Goal: Find specific page/section: Find specific page/section

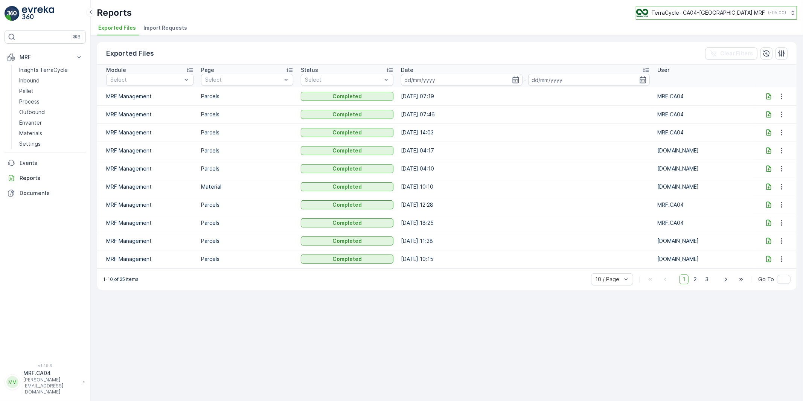
click at [684, 17] on div "TerraCycle- CA04-Canada MRF ( -05:00 )" at bounding box center [711, 13] width 150 height 8
click at [43, 377] on p "MRF.CA04" at bounding box center [51, 373] width 56 height 8
click at [29, 368] on span "Log Out" at bounding box center [28, 369] width 20 height 8
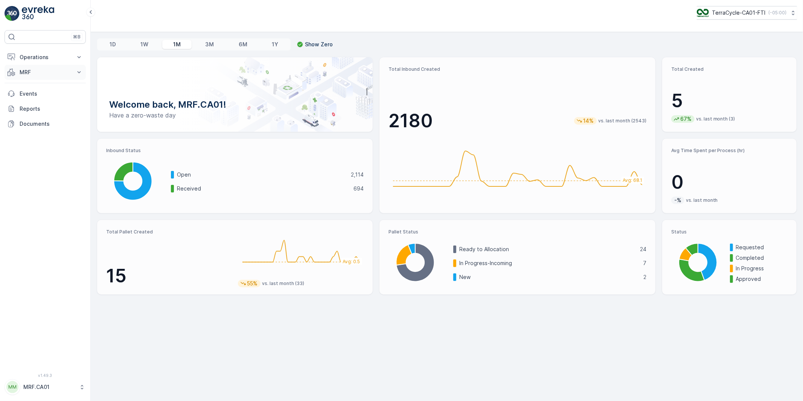
click at [23, 69] on p "MRF" at bounding box center [45, 73] width 51 height 8
click at [30, 117] on p "Process" at bounding box center [29, 117] width 20 height 8
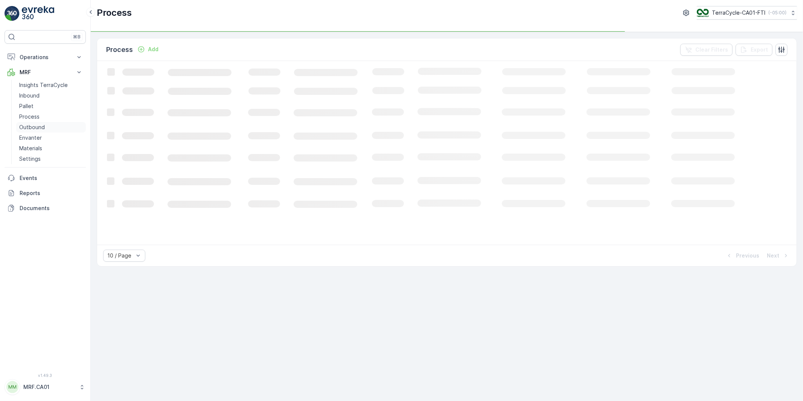
click at [31, 126] on p "Outbound" at bounding box center [32, 127] width 26 height 8
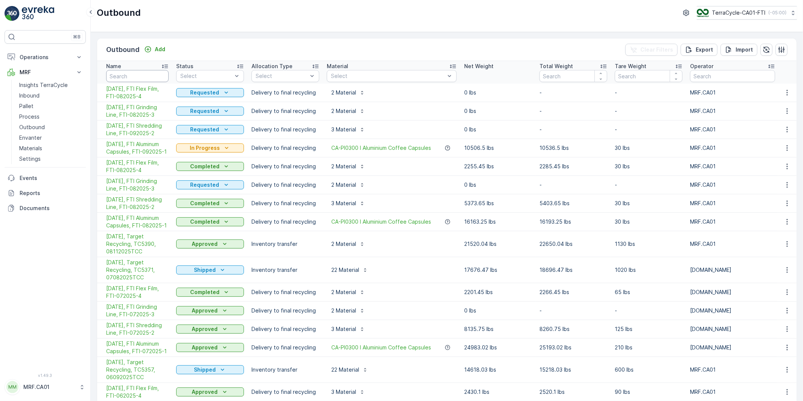
click at [139, 77] on input "text" at bounding box center [137, 76] width 62 height 12
type input "wal"
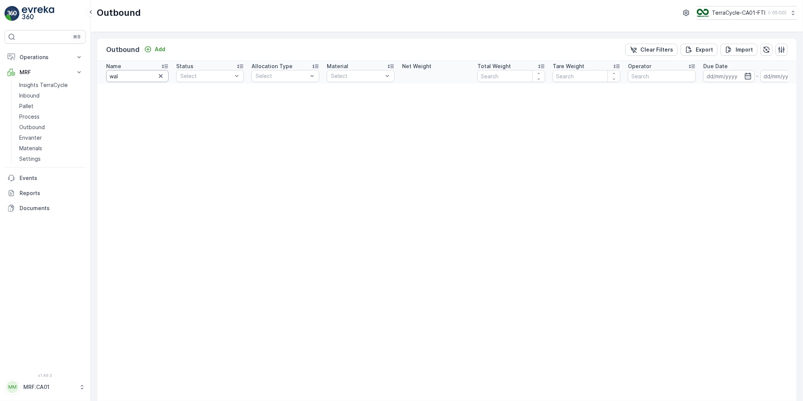
click at [139, 77] on input "wal" at bounding box center [137, 76] width 62 height 12
type input "walmar"
click at [139, 77] on input "walmar" at bounding box center [137, 76] width 62 height 12
type input "walmart"
drag, startPoint x: 139, startPoint y: 77, endPoint x: 112, endPoint y: 75, distance: 27.2
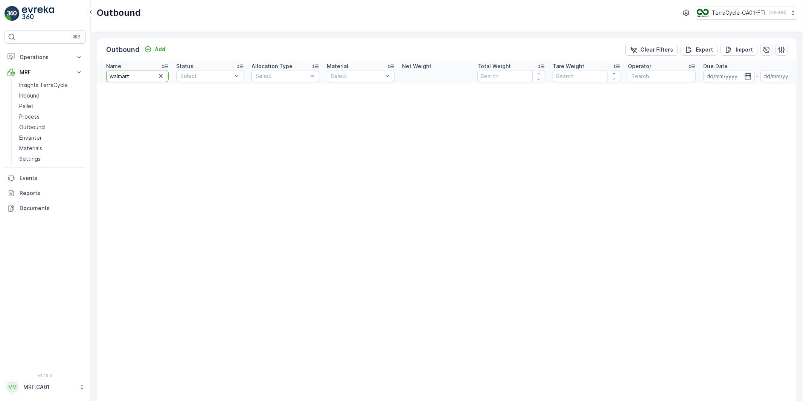
click at [112, 75] on input "walmart" at bounding box center [137, 76] width 62 height 12
type input "w"
type input "laundy"
click at [134, 76] on input "laundy" at bounding box center [137, 76] width 62 height 12
type input "laund"
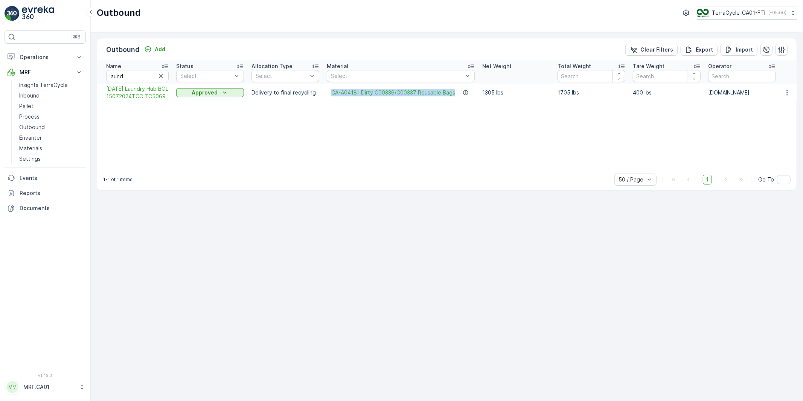
drag, startPoint x: 328, startPoint y: 97, endPoint x: 456, endPoint y: 99, distance: 127.6
click at [456, 96] on div "CA-A0418 I Dirty C00336/C00337 Reusable Bags" at bounding box center [401, 93] width 148 height 8
copy span "CA-A0418 I Dirty C00336/C00337 Reusable Bags"
